Goal: Entertainment & Leisure: Consume media (video, audio)

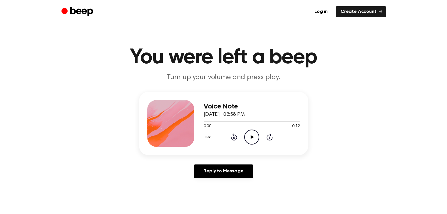
click at [253, 139] on icon "Play Audio" at bounding box center [251, 137] width 15 height 15
click at [256, 133] on icon "Play Audio" at bounding box center [251, 137] width 15 height 15
click at [250, 136] on icon "Play Audio" at bounding box center [251, 137] width 15 height 15
click at [255, 138] on icon "Play Audio" at bounding box center [251, 137] width 15 height 15
